Goal: Task Accomplishment & Management: Manage account settings

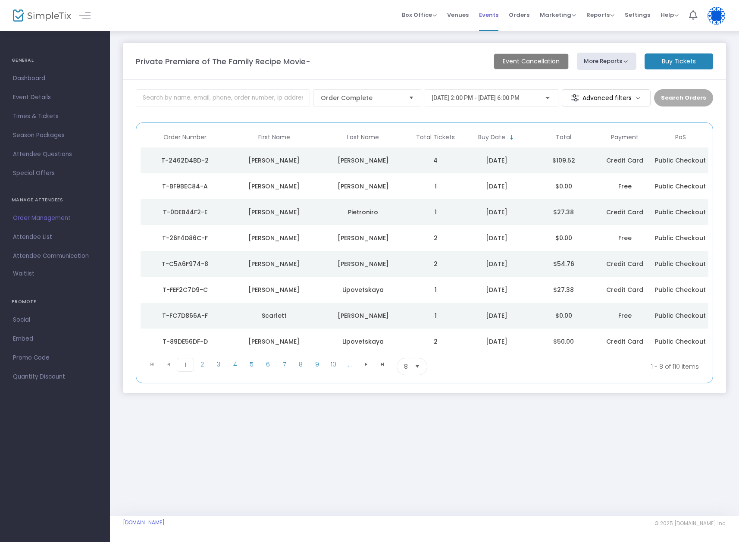
click at [490, 13] on span "Events" at bounding box center [488, 15] width 19 height 22
